Goal: Find specific page/section: Find specific page/section

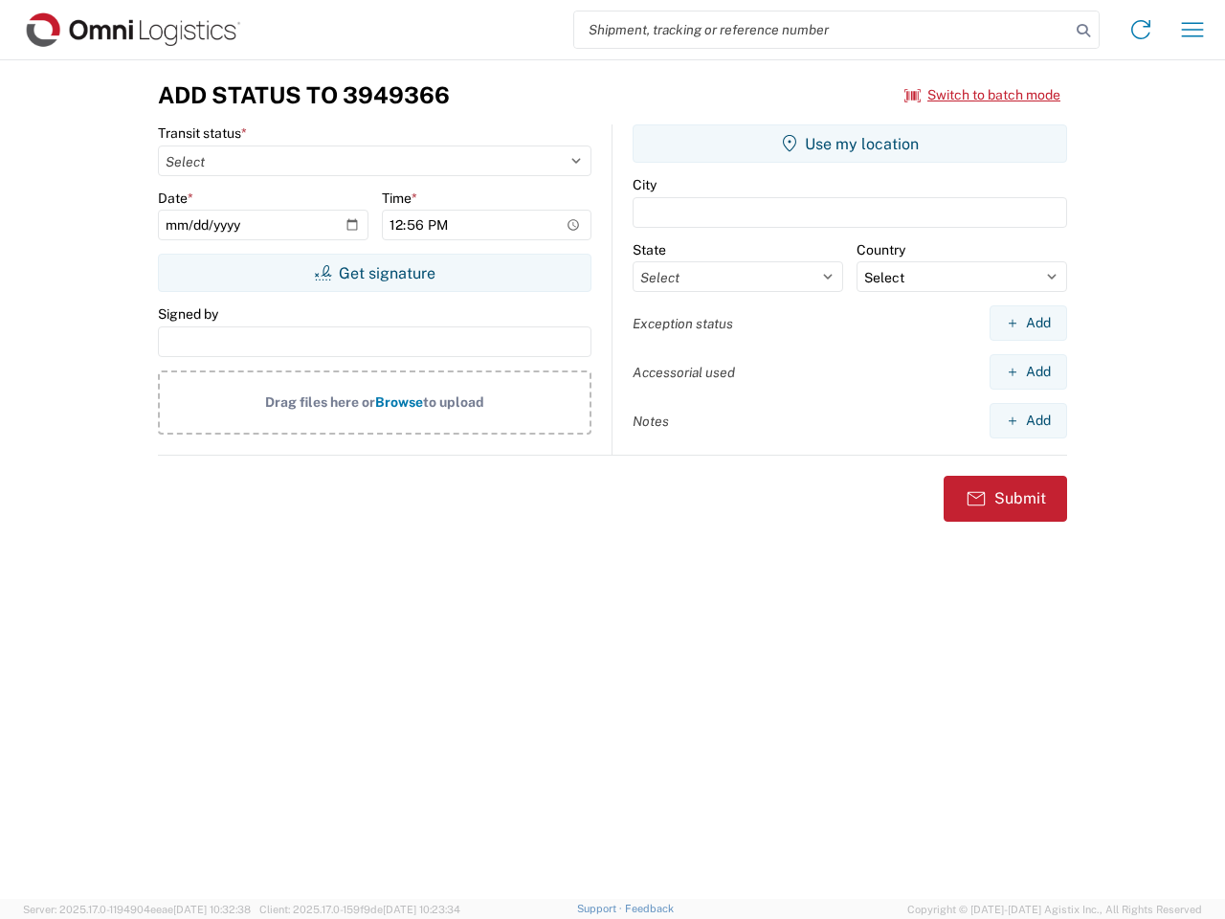
click at [822, 30] on input "search" at bounding box center [822, 29] width 496 height 36
click at [1084, 31] on icon at bounding box center [1083, 30] width 27 height 27
click at [1141, 30] on icon at bounding box center [1141, 29] width 31 height 31
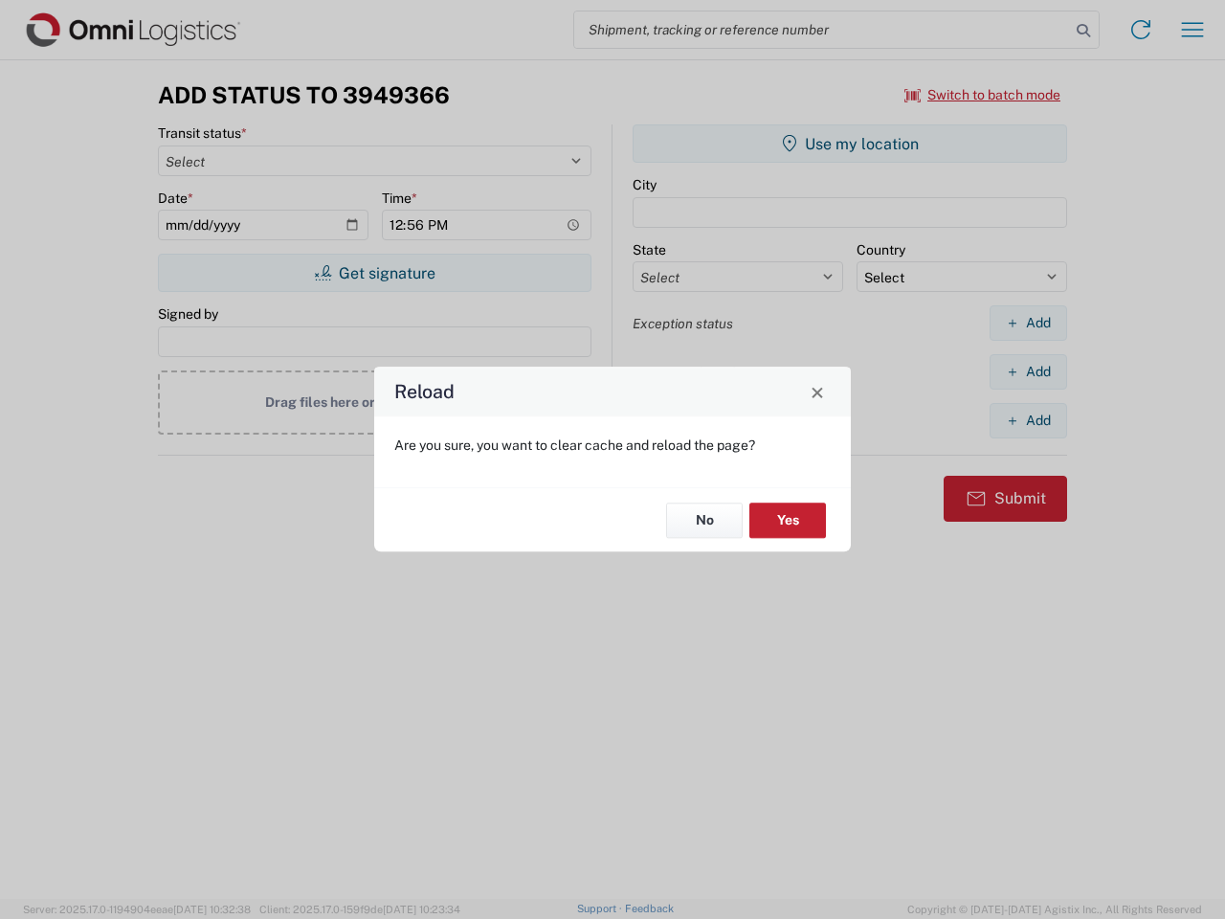
click at [1193, 30] on div "Reload Are you sure, you want to clear cache and reload the page? No Yes" at bounding box center [612, 459] width 1225 height 919
click at [983, 95] on div "Reload Are you sure, you want to clear cache and reload the page? No Yes" at bounding box center [612, 459] width 1225 height 919
click at [374, 273] on div "Reload Are you sure, you want to clear cache and reload the page? No Yes" at bounding box center [612, 459] width 1225 height 919
click at [850, 144] on div "Reload Are you sure, you want to clear cache and reload the page? No Yes" at bounding box center [612, 459] width 1225 height 919
click at [1028, 323] on div "Reload Are you sure, you want to clear cache and reload the page? No Yes" at bounding box center [612, 459] width 1225 height 919
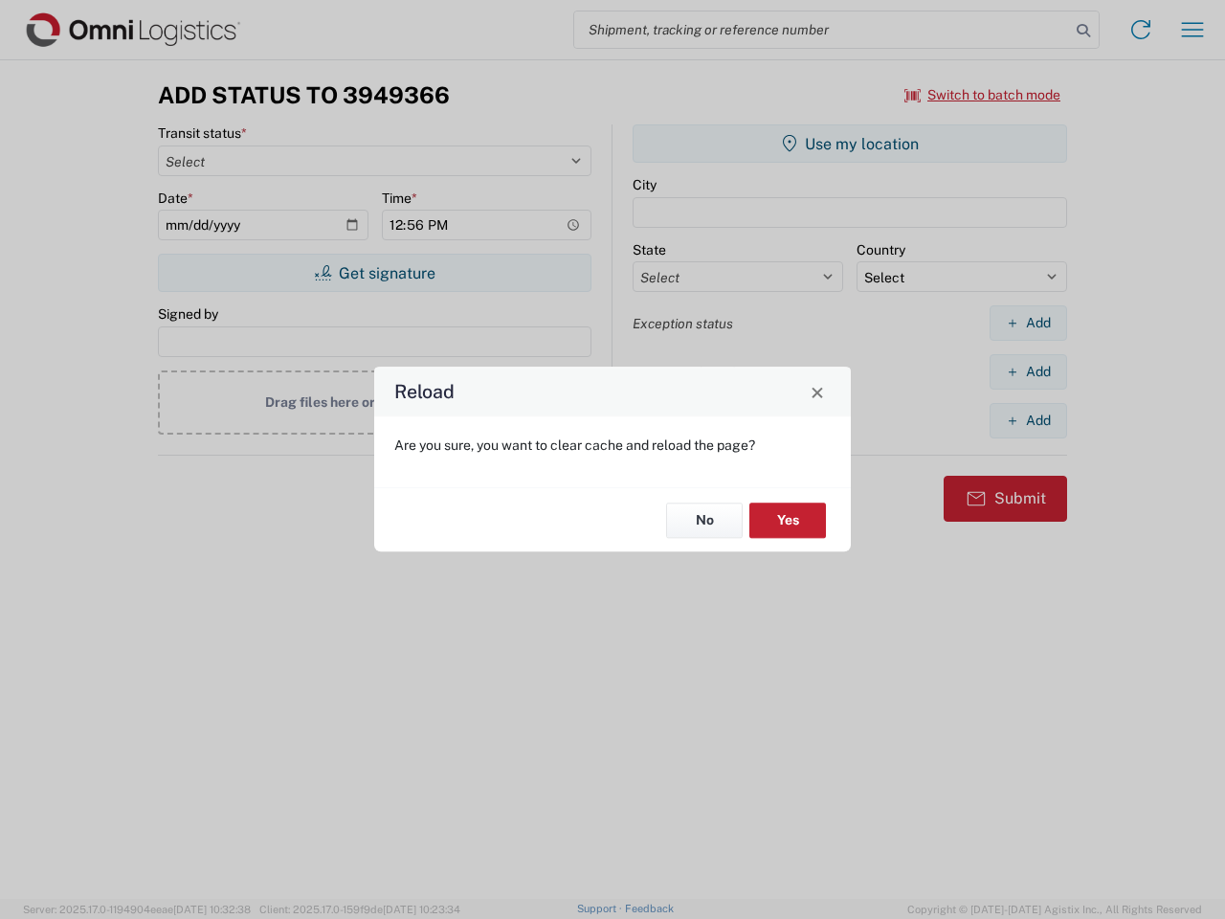
click at [1028, 371] on div "Reload Are you sure, you want to clear cache and reload the page? No Yes" at bounding box center [612, 459] width 1225 height 919
click at [1028, 420] on div "Reload Are you sure, you want to clear cache and reload the page? No Yes" at bounding box center [612, 459] width 1225 height 919
